Goal: Transaction & Acquisition: Obtain resource

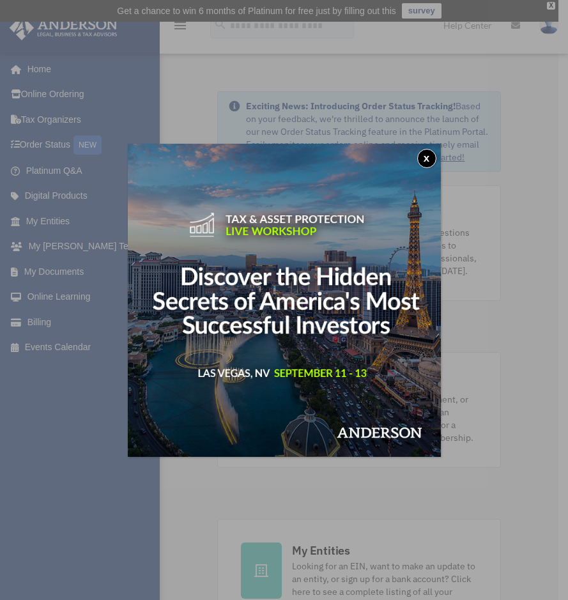
click at [426, 158] on button "x" at bounding box center [426, 158] width 19 height 19
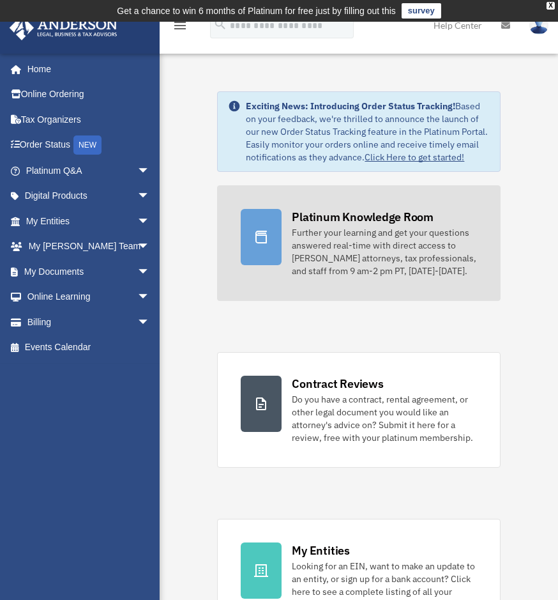
click at [302, 249] on div "Further your learning and get your questions answered real-time with direct acc…" at bounding box center [384, 251] width 185 height 51
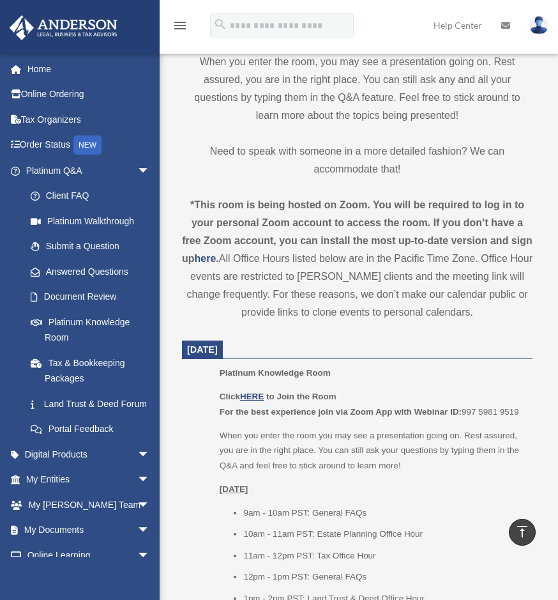
scroll to position [447, 0]
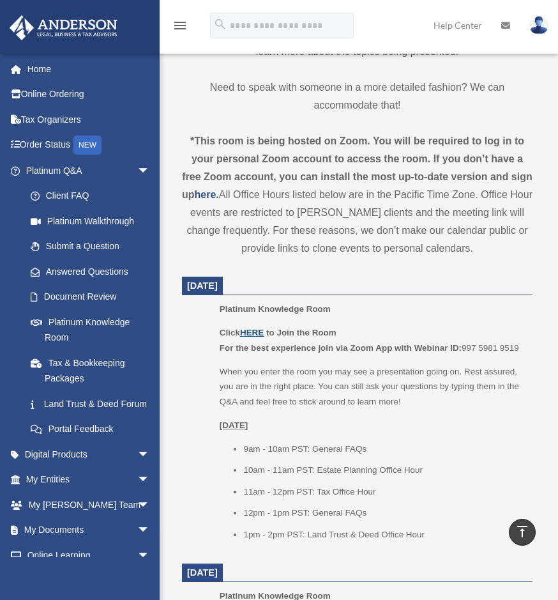
click at [257, 332] on u "HERE" at bounding box center [252, 333] width 24 height 10
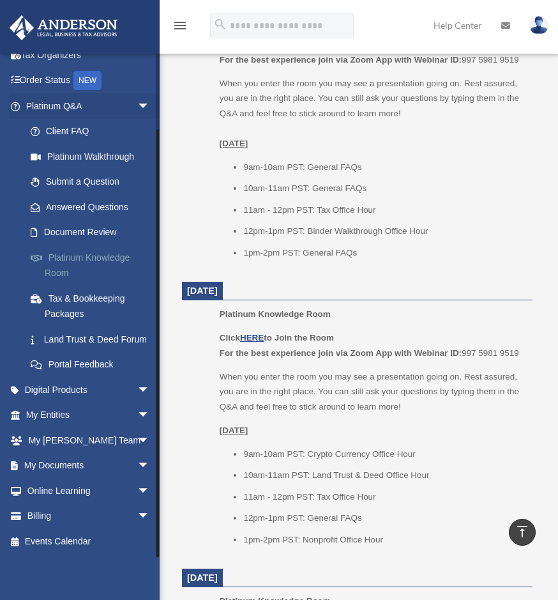
scroll to position [1086, 0]
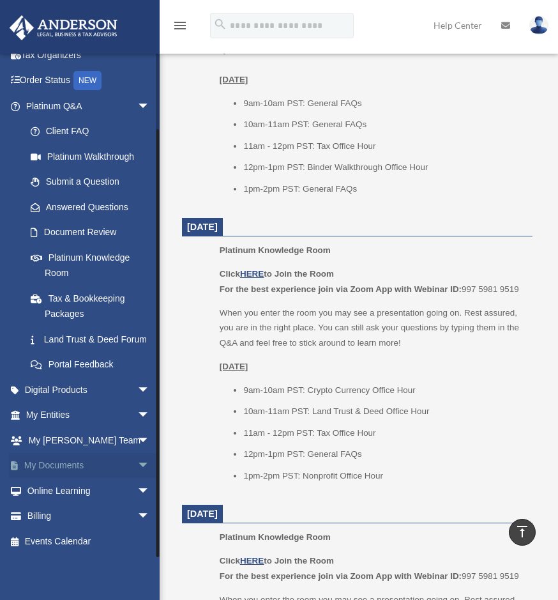
click at [137, 464] on span "arrow_drop_down" at bounding box center [150, 466] width 26 height 26
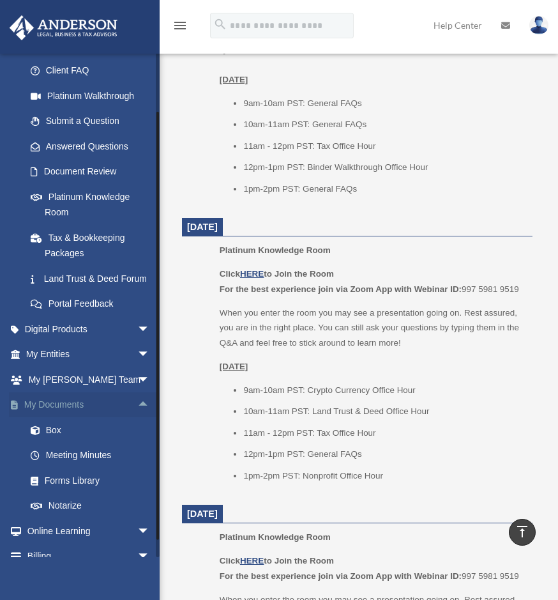
scroll to position [144, 0]
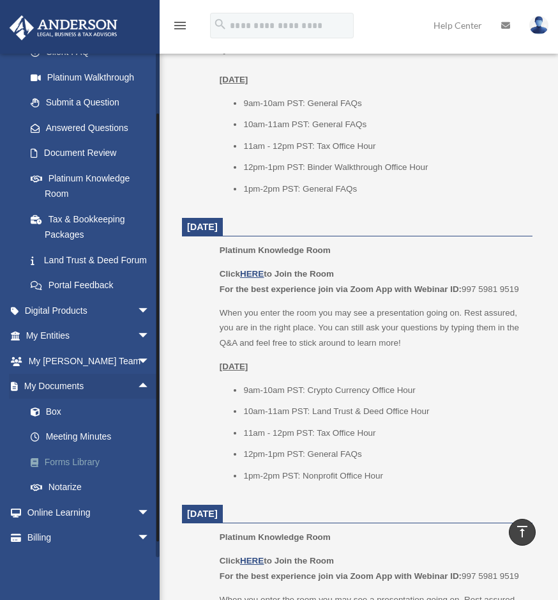
click at [86, 473] on link "Forms Library" at bounding box center [93, 462] width 151 height 26
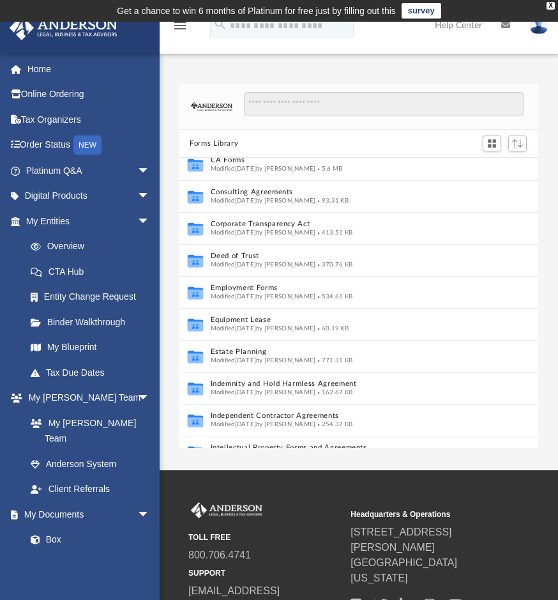
scroll to position [256, 0]
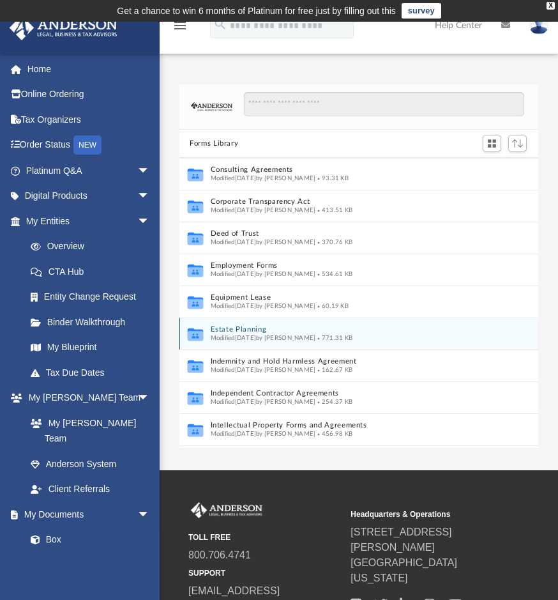
click at [240, 331] on button "Estate Planning" at bounding box center [346, 330] width 270 height 8
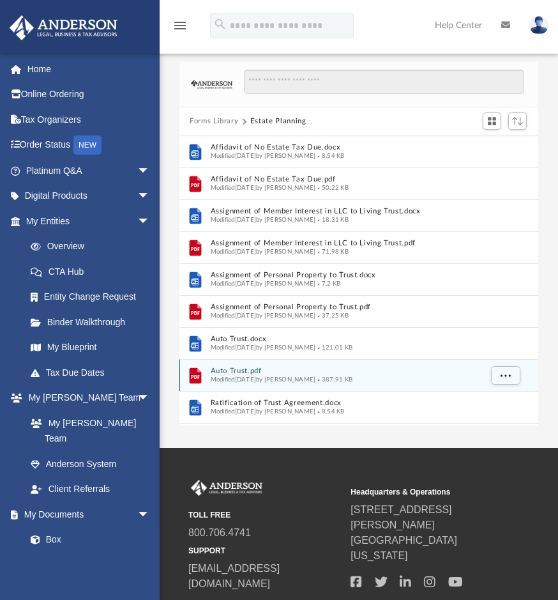
scroll to position [0, 0]
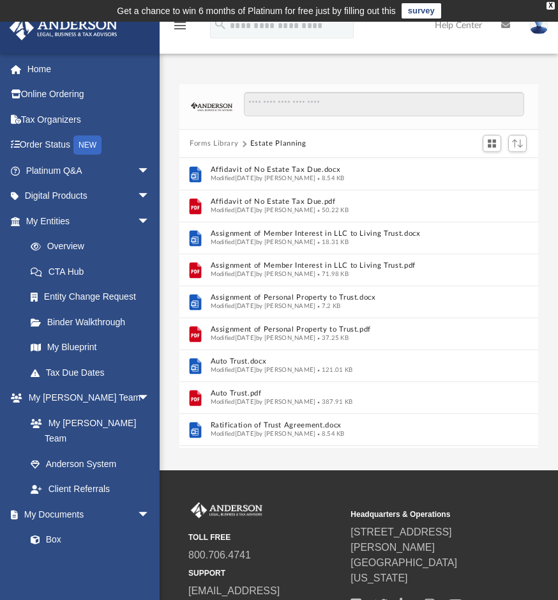
click at [215, 141] on button "Forms Library" at bounding box center [214, 144] width 49 height 12
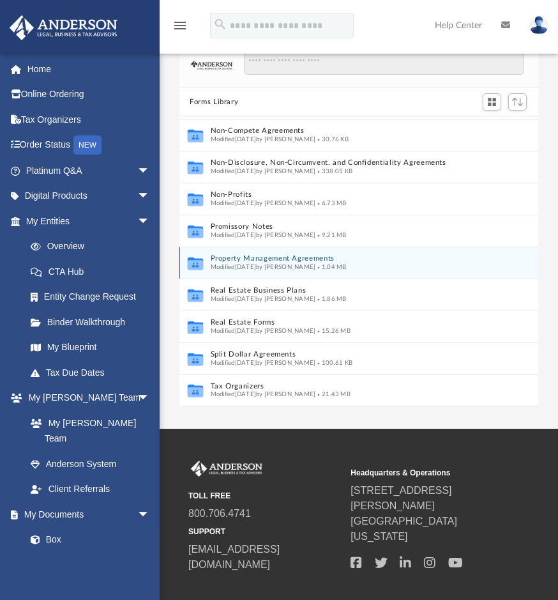
scroll to position [64, 0]
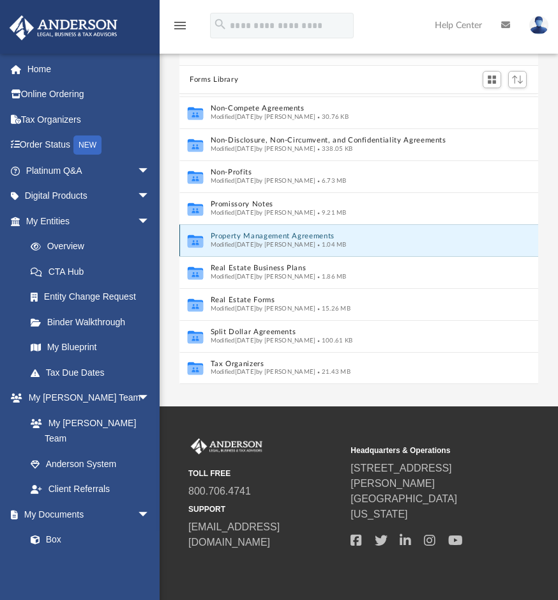
click at [279, 236] on button "Property Management Agreements" at bounding box center [346, 237] width 270 height 8
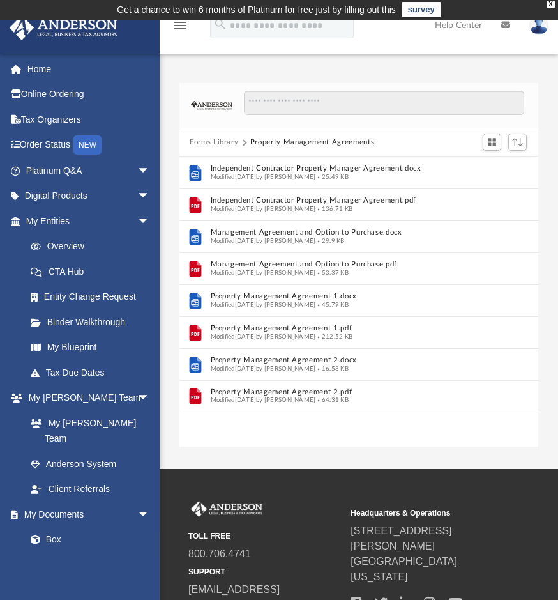
scroll to position [0, 0]
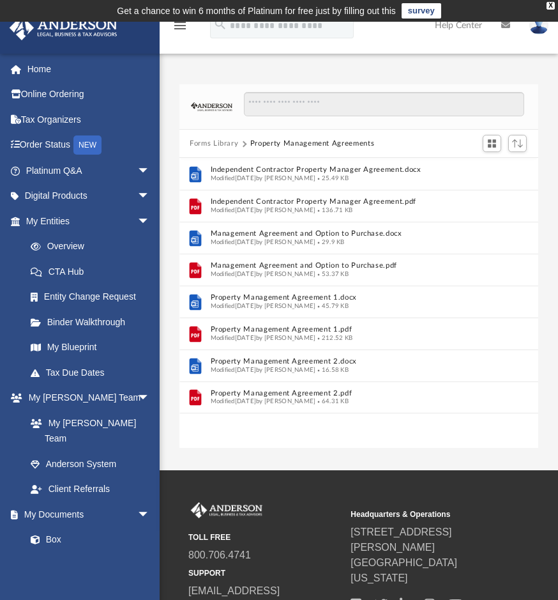
click at [224, 143] on button "Forms Library" at bounding box center [214, 144] width 49 height 12
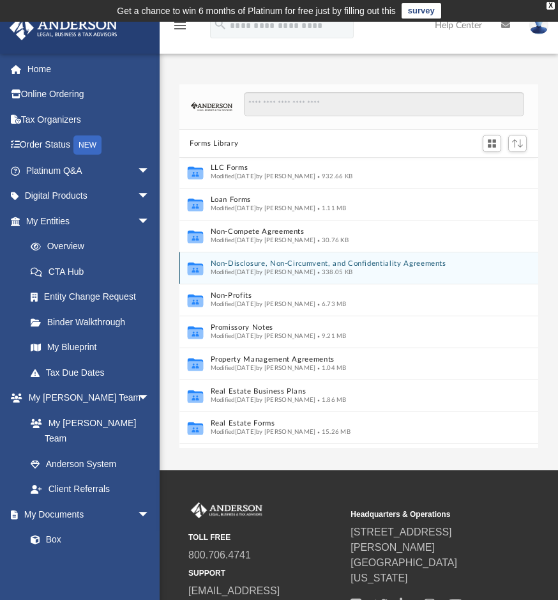
scroll to position [639, 0]
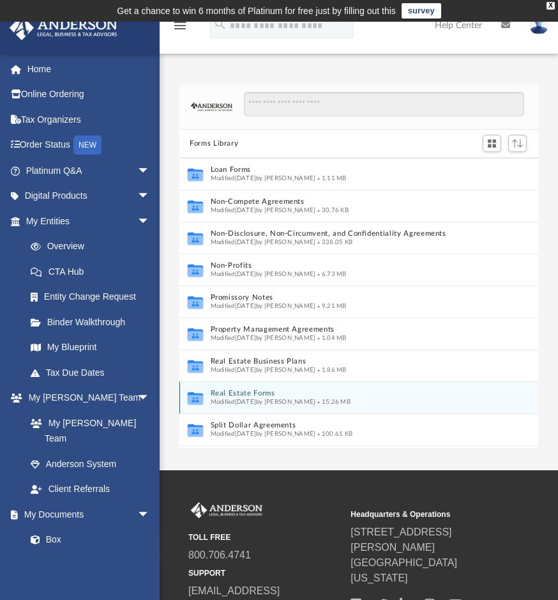
click at [243, 393] on button "Real Estate Forms" at bounding box center [346, 394] width 270 height 8
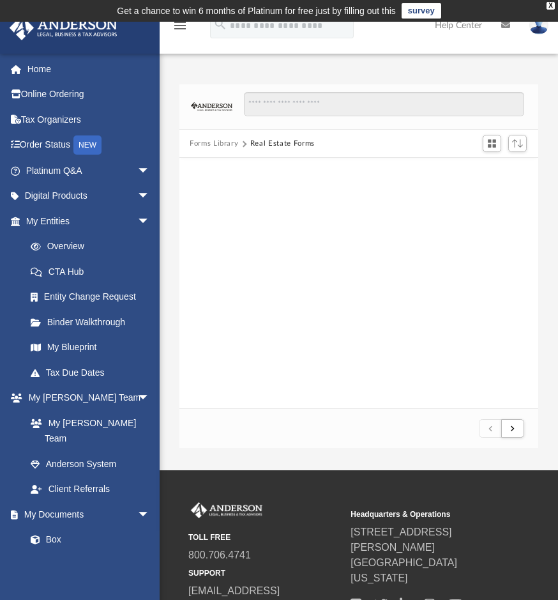
scroll to position [242, 349]
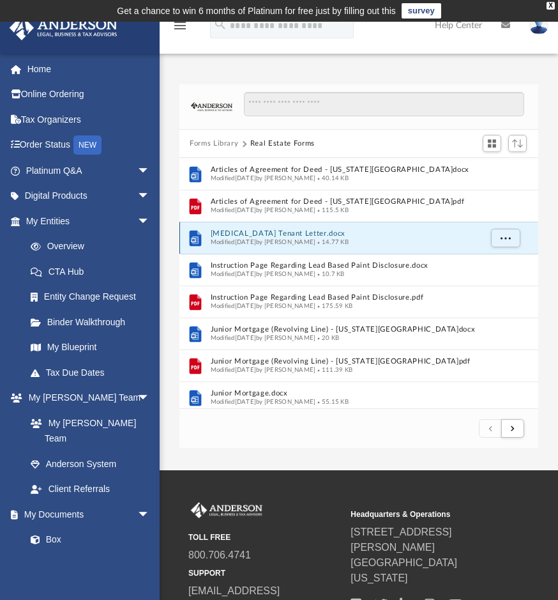
click at [250, 235] on button "[MEDICAL_DATA] Tenant Letter.docx" at bounding box center [346, 234] width 270 height 8
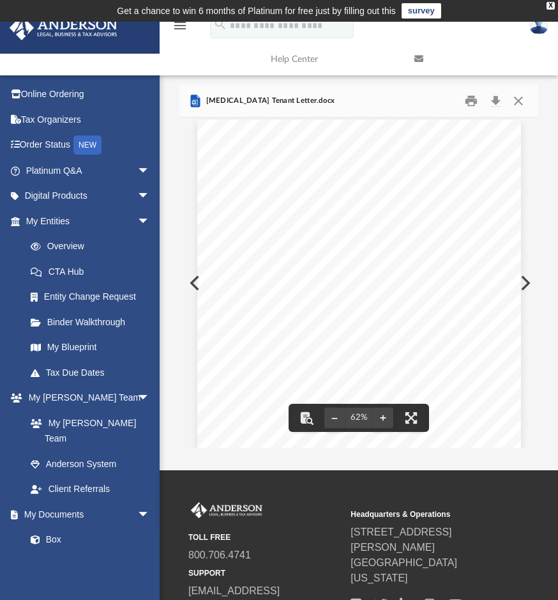
scroll to position [0, 0]
click at [523, 282] on button "Preview" at bounding box center [524, 283] width 28 height 36
click at [517, 99] on button "Close" at bounding box center [518, 101] width 23 height 20
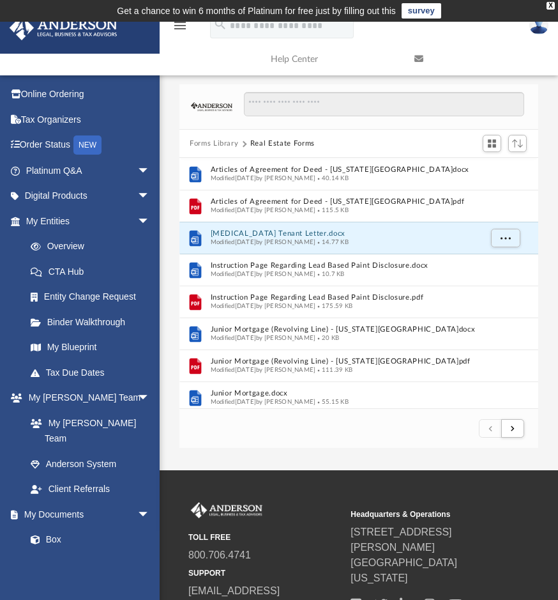
click at [226, 143] on button "Forms Library" at bounding box center [214, 144] width 49 height 12
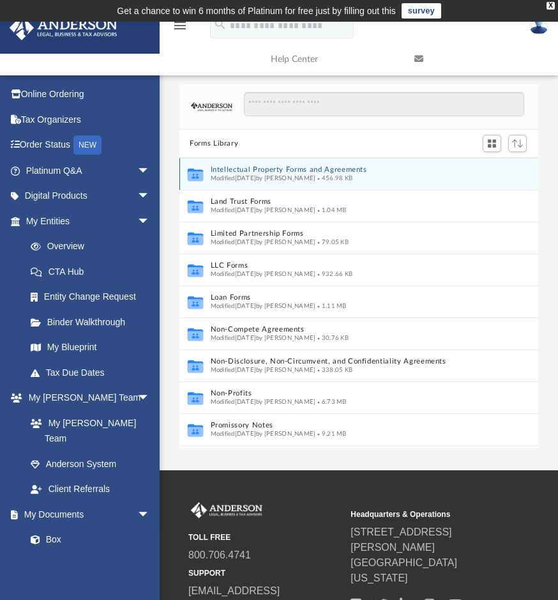
scroll to position [575, 0]
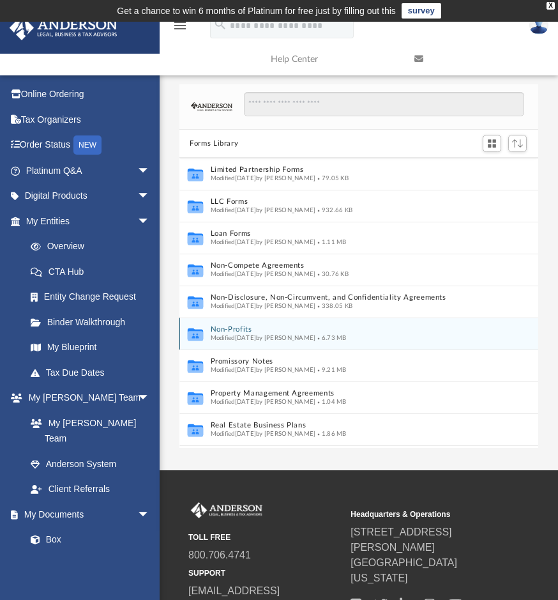
click at [277, 332] on button "Non-Profits" at bounding box center [346, 330] width 270 height 8
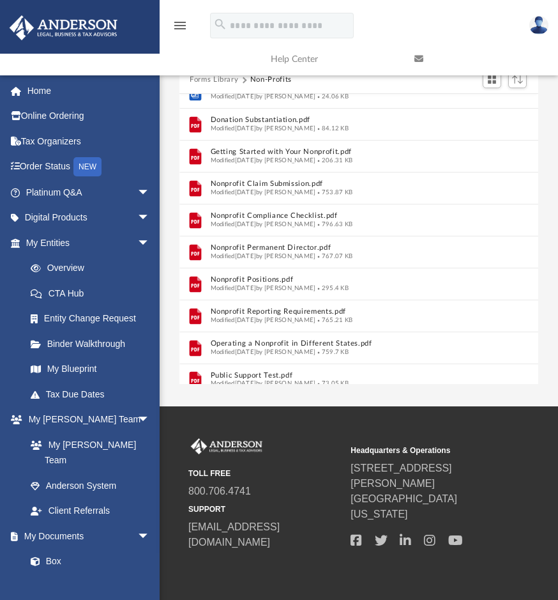
scroll to position [125, 0]
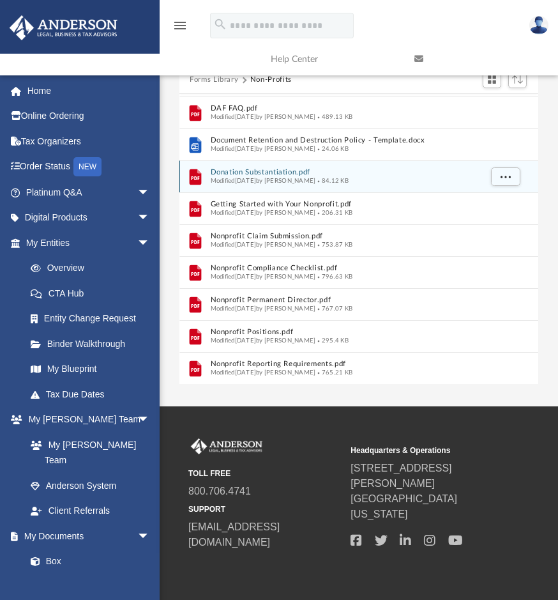
click at [268, 174] on button "Donation Substantiation.pdf" at bounding box center [346, 173] width 270 height 8
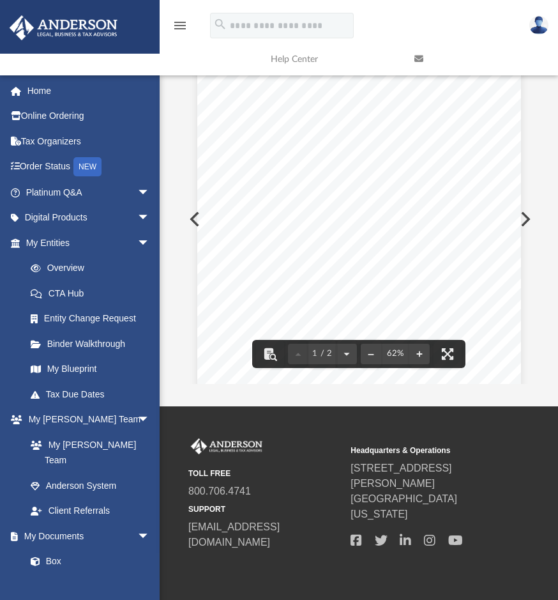
scroll to position [0, 0]
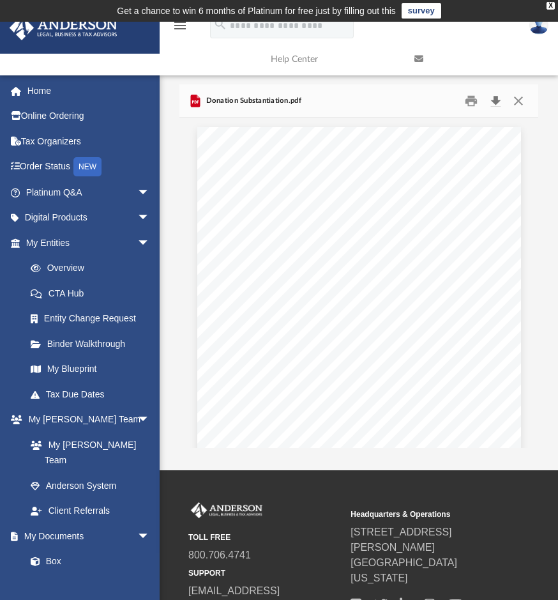
click at [494, 98] on button "Download" at bounding box center [495, 101] width 23 height 20
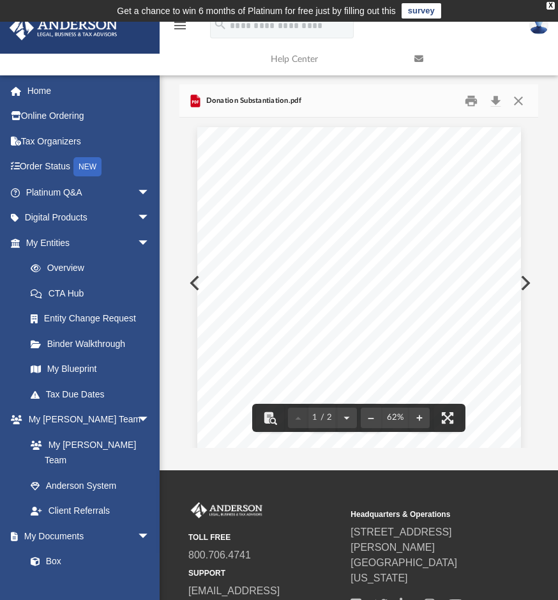
click at [524, 284] on button "Preview" at bounding box center [524, 283] width 28 height 36
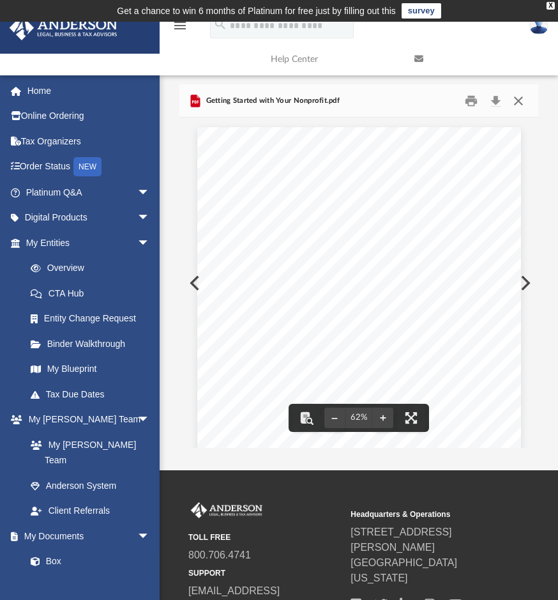
click at [519, 102] on button "Close" at bounding box center [518, 101] width 23 height 20
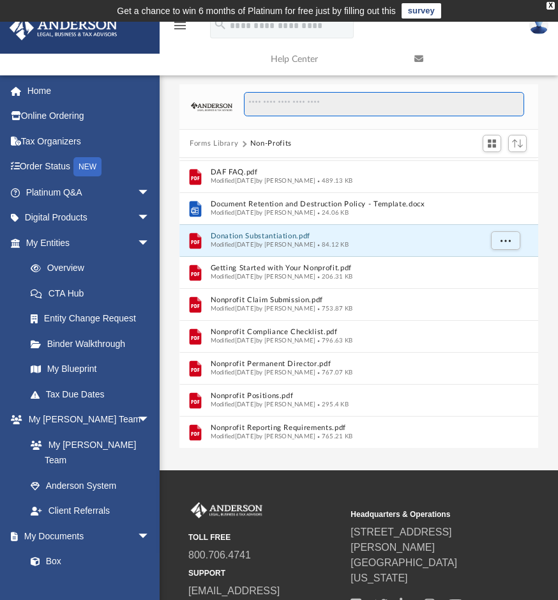
click at [302, 103] on input "Search files and folders" at bounding box center [384, 104] width 280 height 24
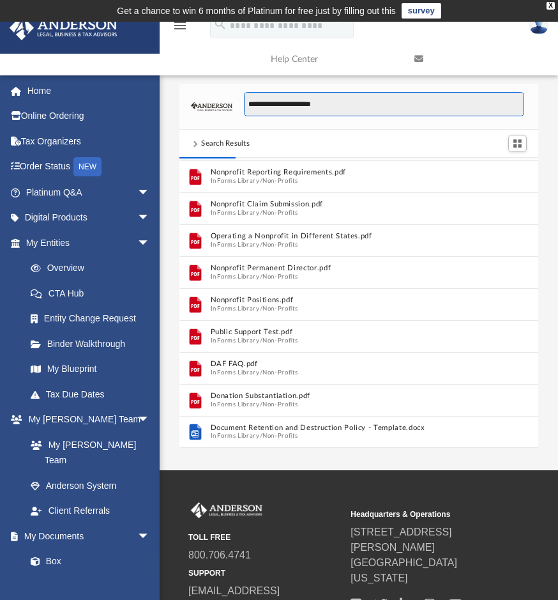
click at [298, 104] on input "**********" at bounding box center [384, 104] width 280 height 24
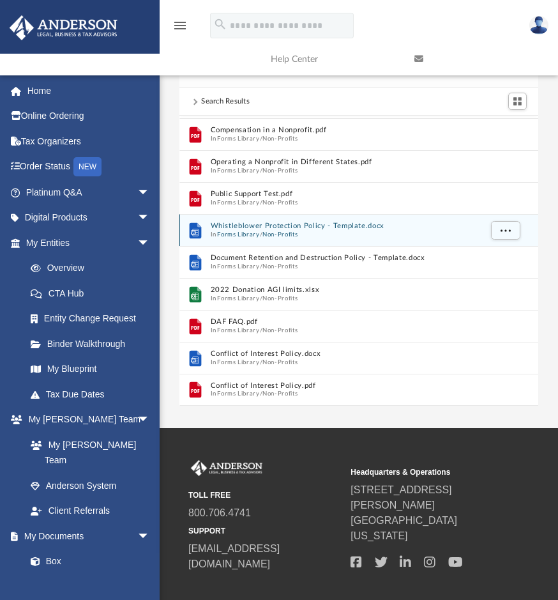
scroll to position [64, 0]
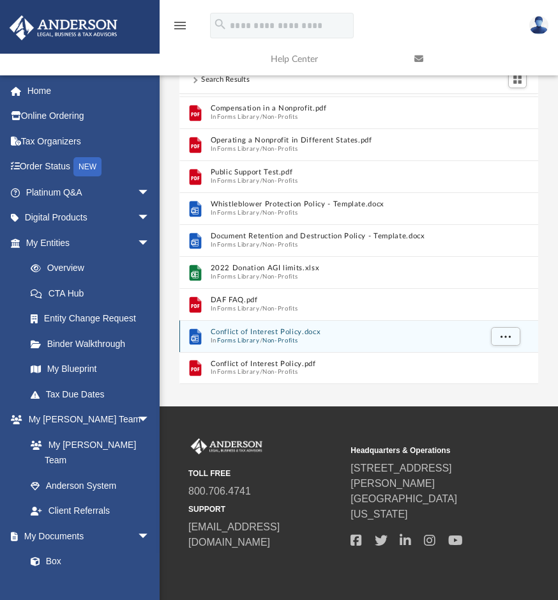
click at [295, 332] on button "Conflict of Interest Policy.docx" at bounding box center [346, 332] width 270 height 8
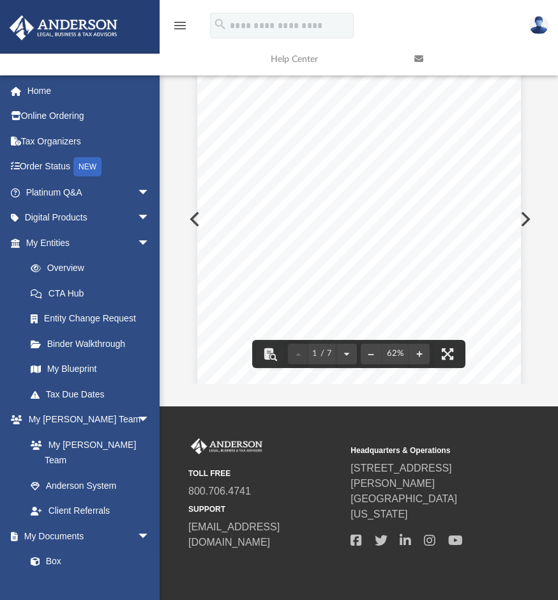
scroll to position [0, 0]
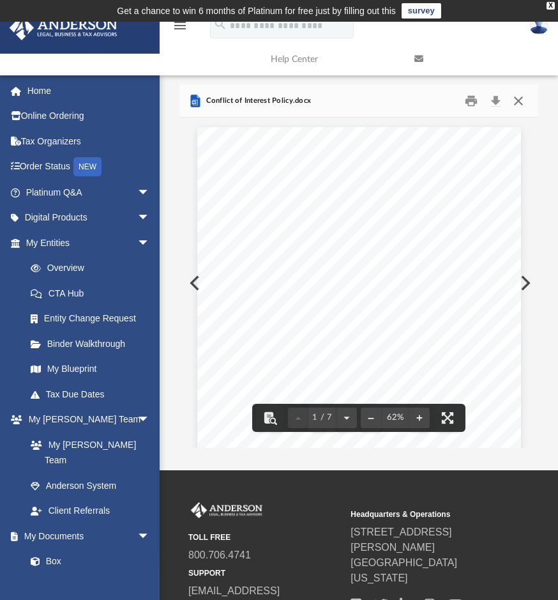
click at [516, 99] on button "Close" at bounding box center [518, 101] width 23 height 20
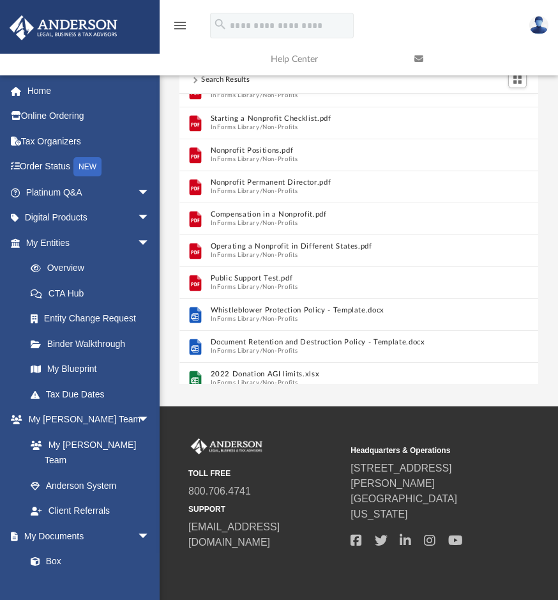
scroll to position [125, 0]
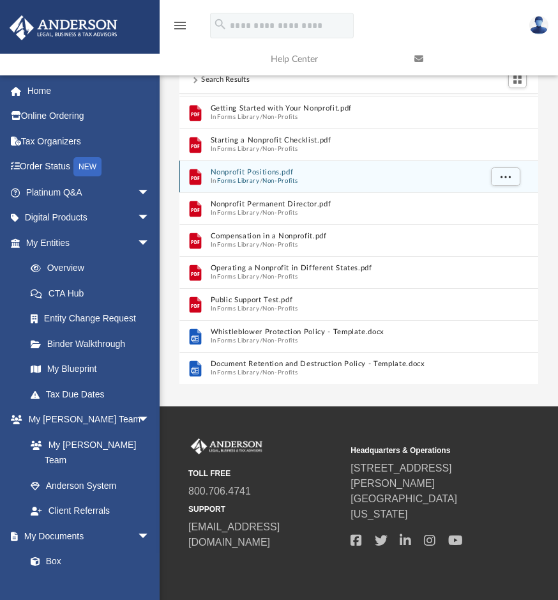
click at [275, 175] on button "Nonprofit Positions.pdf" at bounding box center [346, 173] width 270 height 8
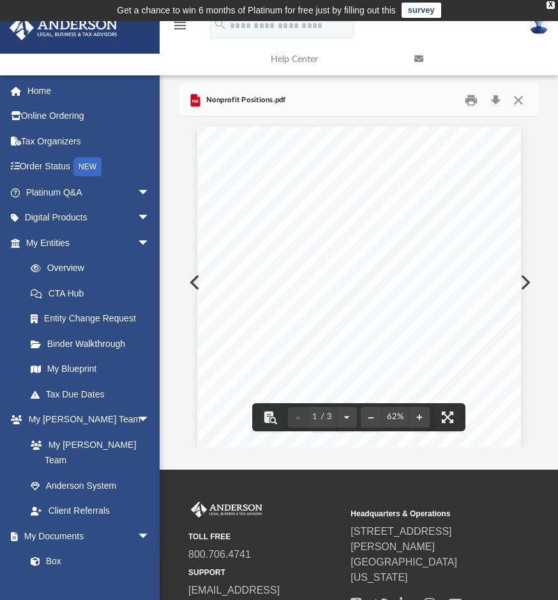
scroll to position [0, 0]
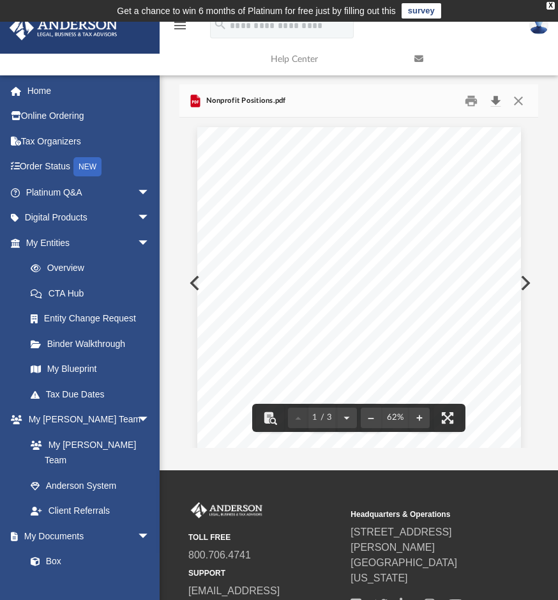
click at [496, 98] on button "Download" at bounding box center [495, 101] width 23 height 20
click at [519, 99] on button "Close" at bounding box center [518, 101] width 23 height 20
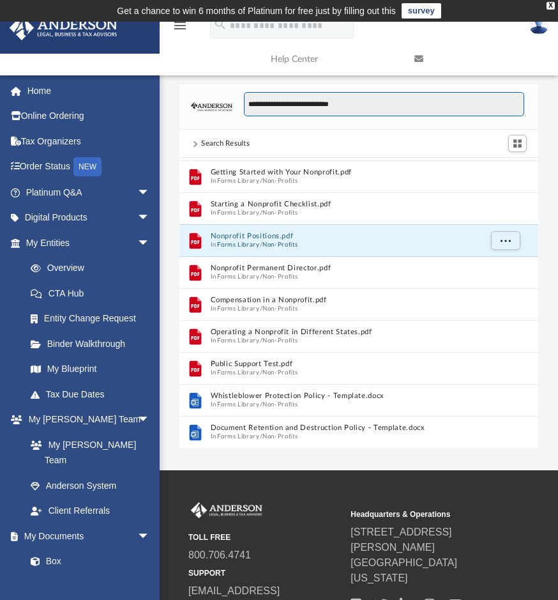
click at [353, 104] on input "**********" at bounding box center [384, 104] width 280 height 24
type input "*"
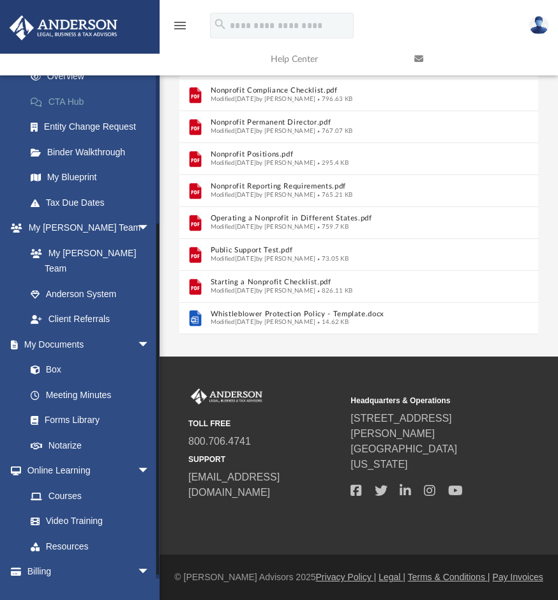
scroll to position [210, 0]
